Goal: Check status: Check status

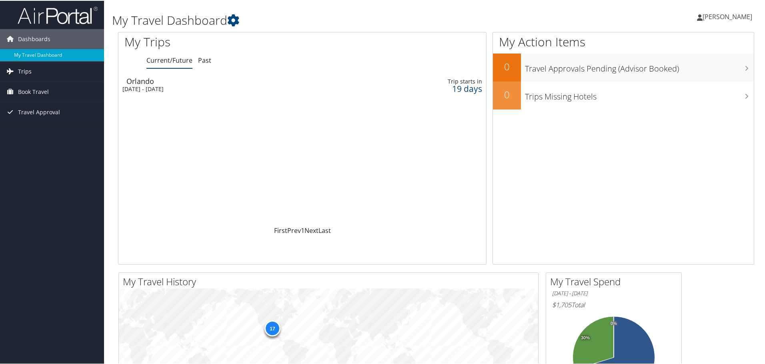
click at [36, 75] on link "Trips" at bounding box center [52, 71] width 104 height 20
click at [47, 133] on span "Book Travel" at bounding box center [33, 127] width 31 height 20
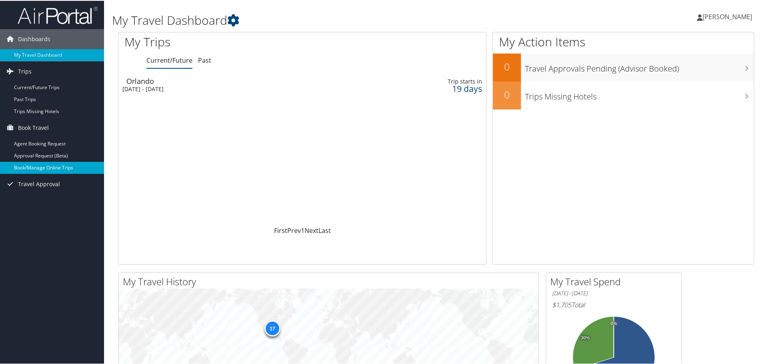
click at [44, 166] on link "Book/Manage Online Trips" at bounding box center [52, 167] width 104 height 12
click at [163, 88] on div "Tue 21 Oct 2025 - Wed 22 Oct 2025" at bounding box center [238, 88] width 232 height 7
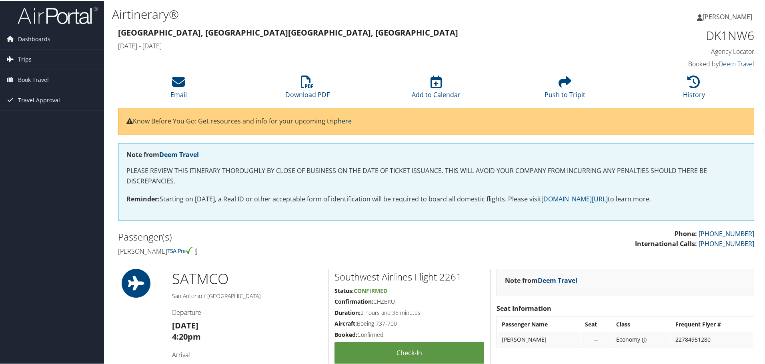
click at [36, 56] on link "Trips" at bounding box center [52, 59] width 104 height 20
click at [37, 85] on link "Past Trips" at bounding box center [52, 87] width 104 height 12
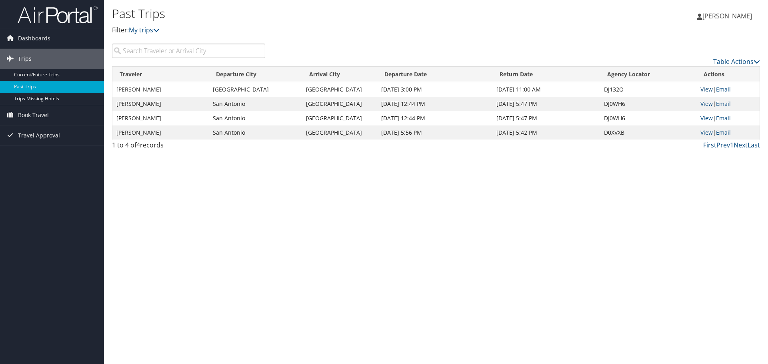
click at [706, 88] on link "View" at bounding box center [706, 90] width 12 height 8
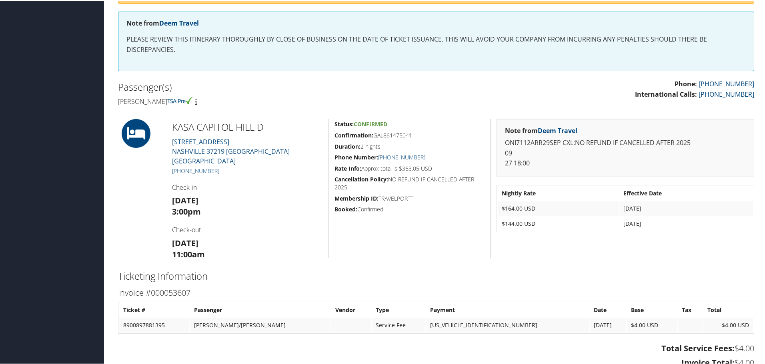
scroll to position [120, 0]
